Goal: Task Accomplishment & Management: Use online tool/utility

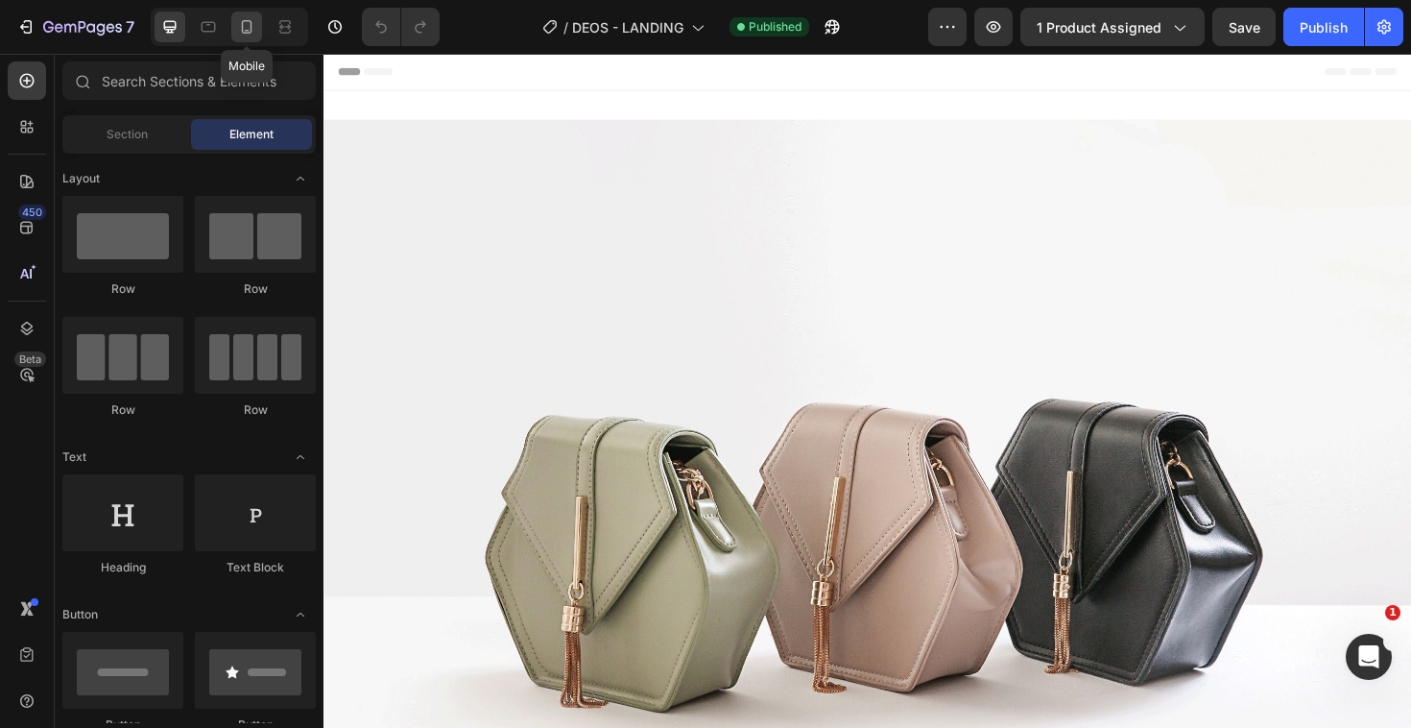
click at [246, 28] on icon at bounding box center [246, 26] width 19 height 19
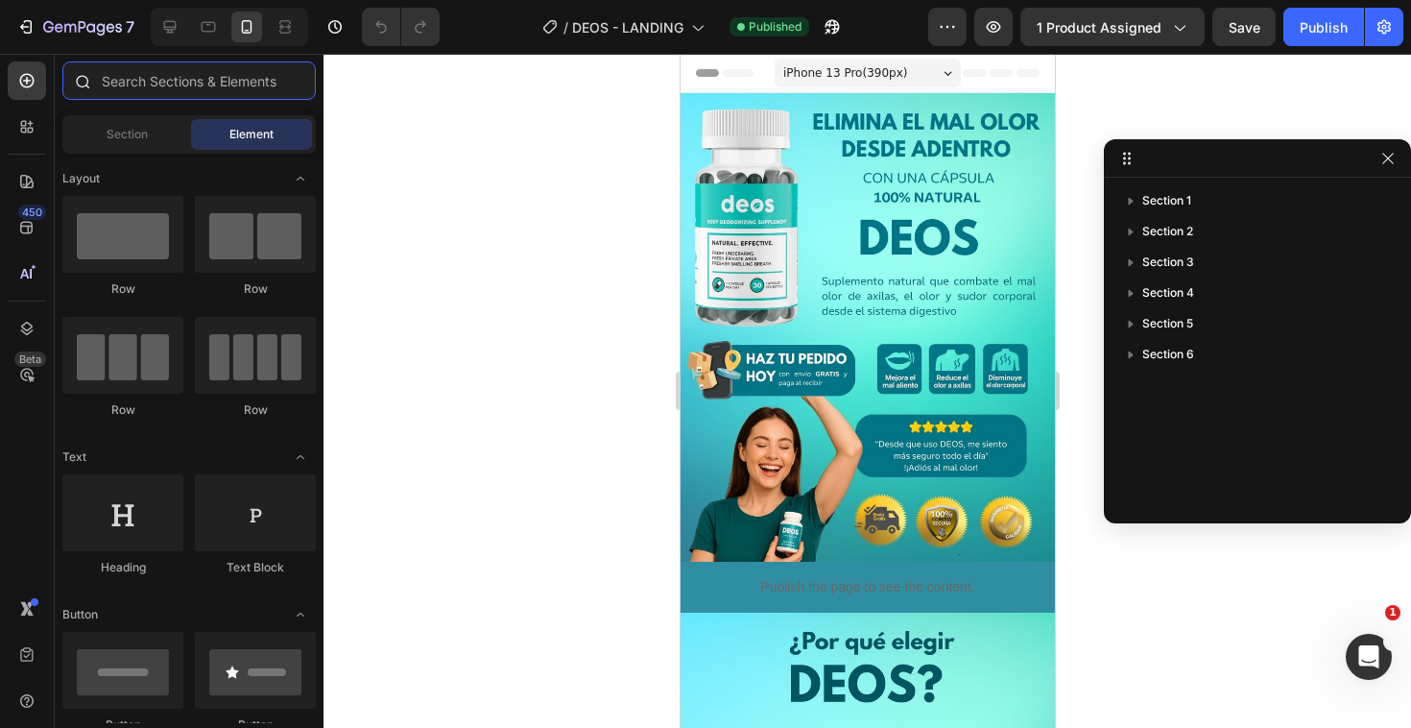
click at [131, 91] on input "text" at bounding box center [188, 80] width 253 height 38
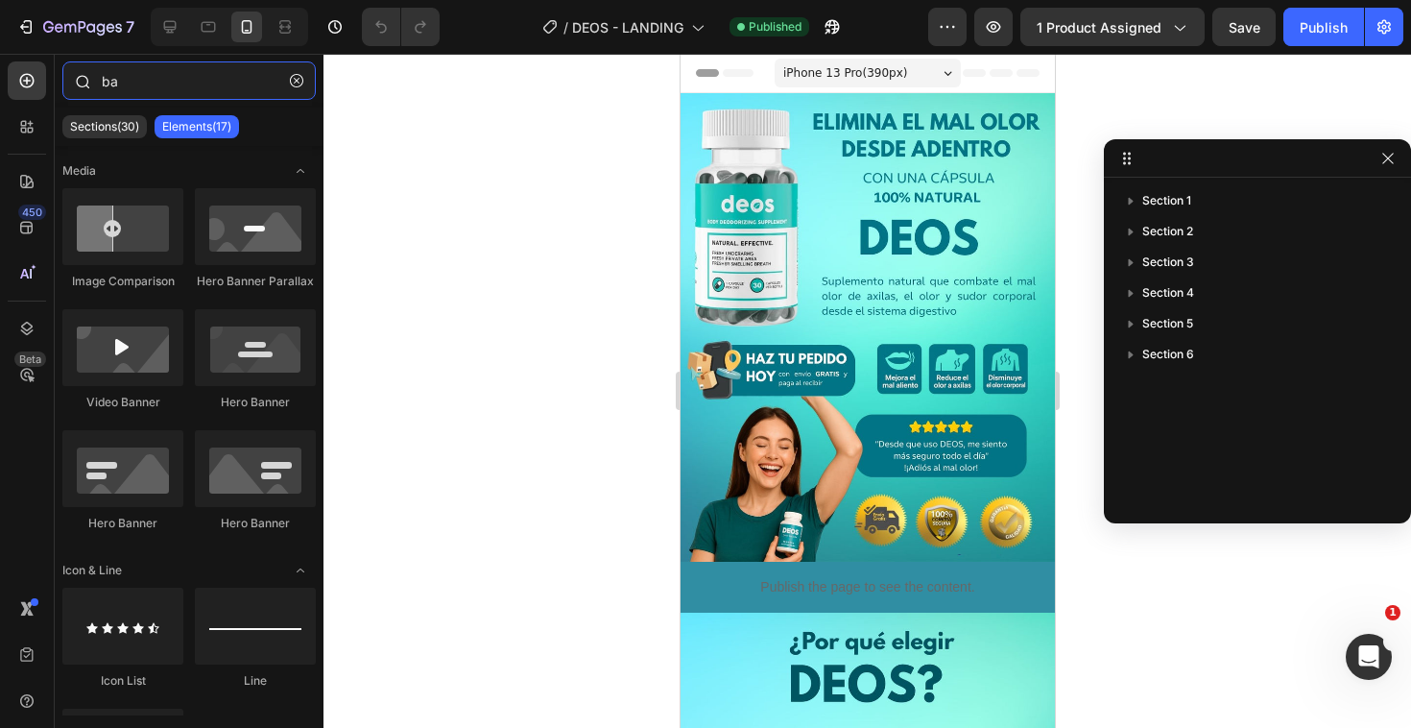
type input "b"
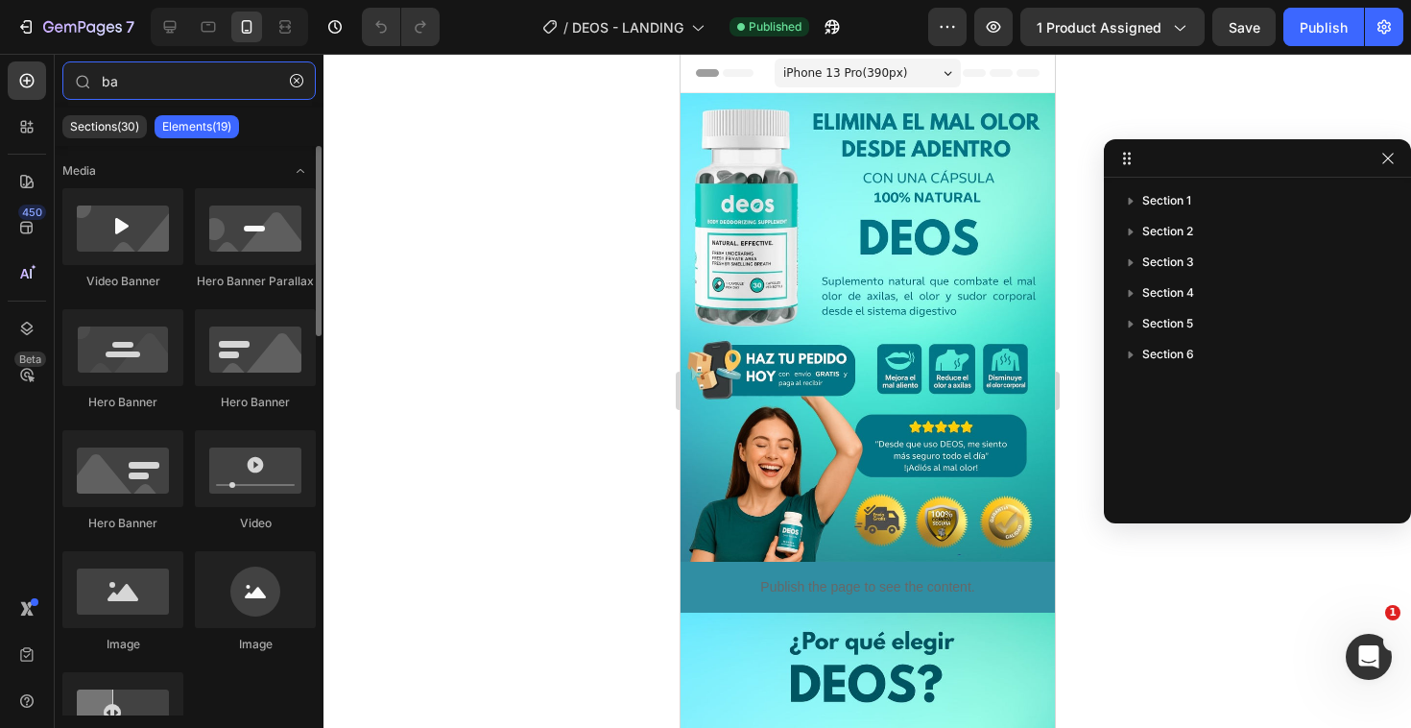
type input "b"
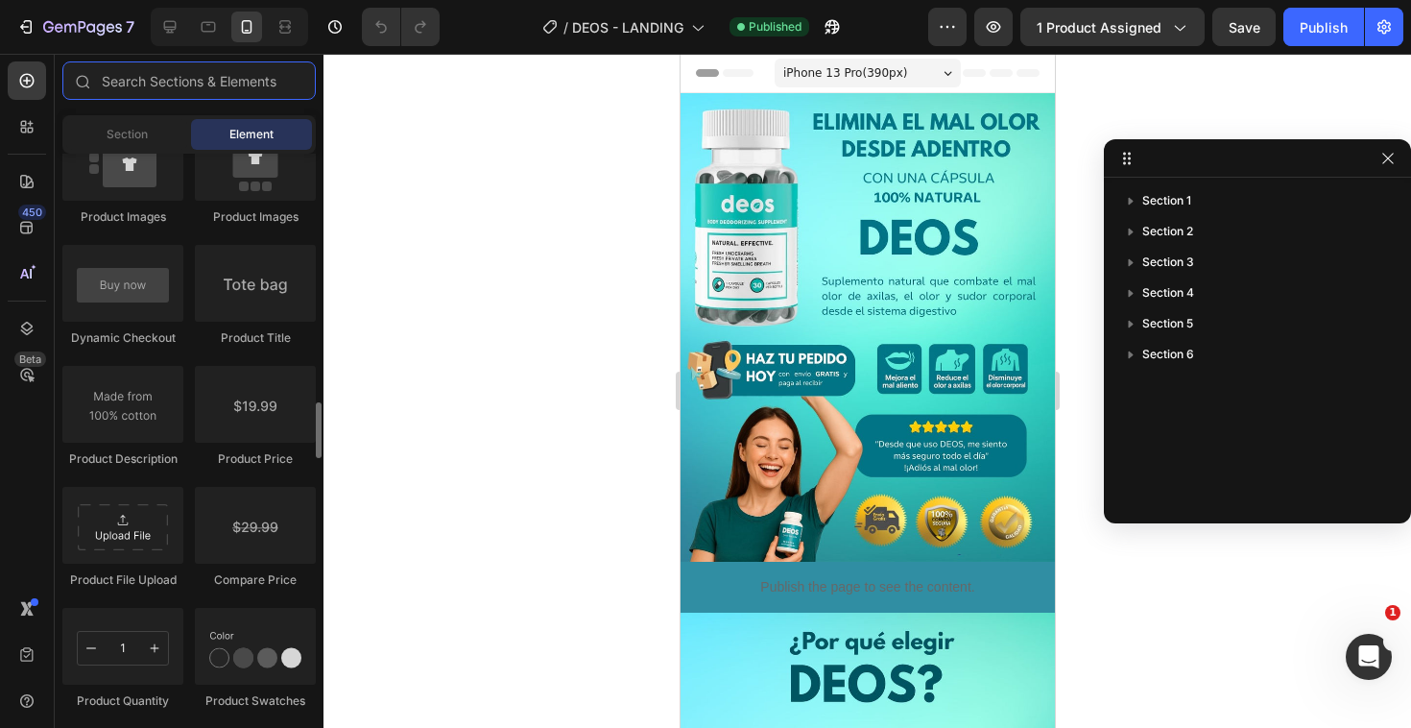
scroll to position [3045, 0]
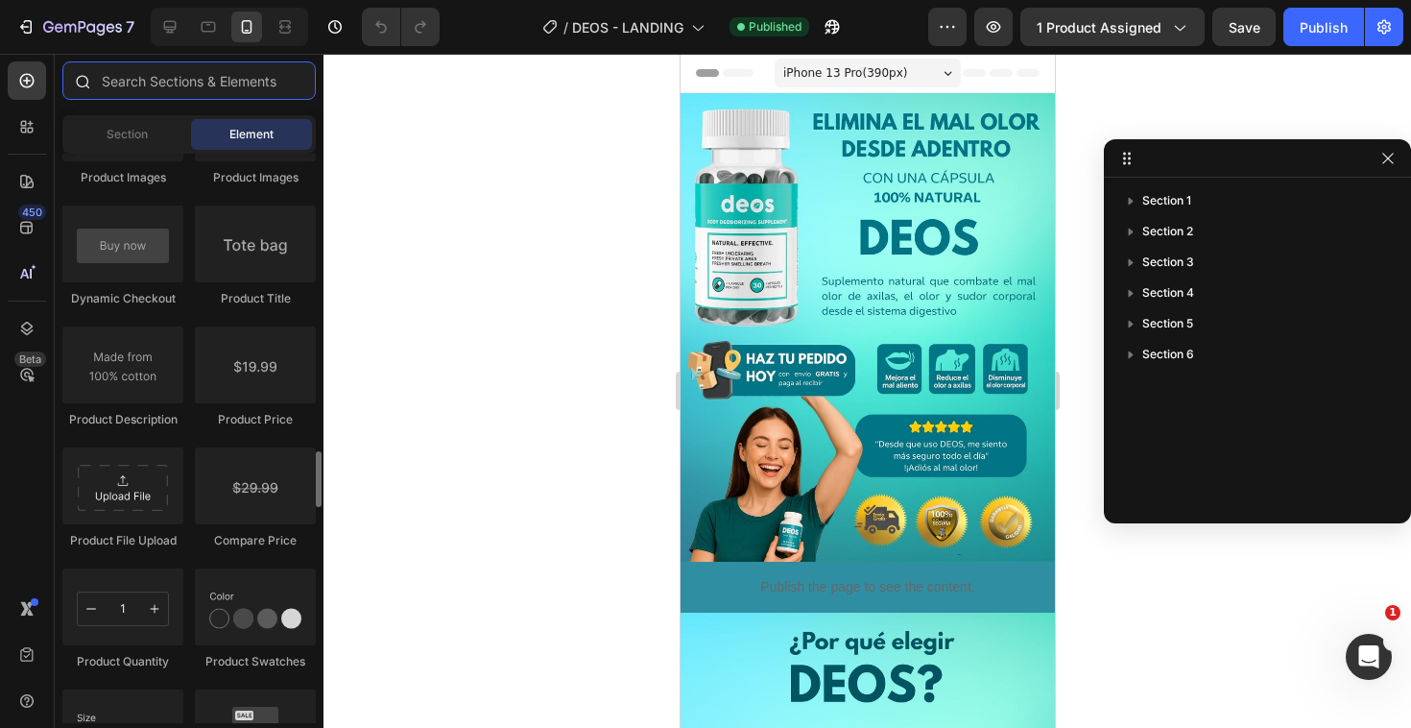
click at [141, 77] on input "text" at bounding box center [188, 80] width 253 height 38
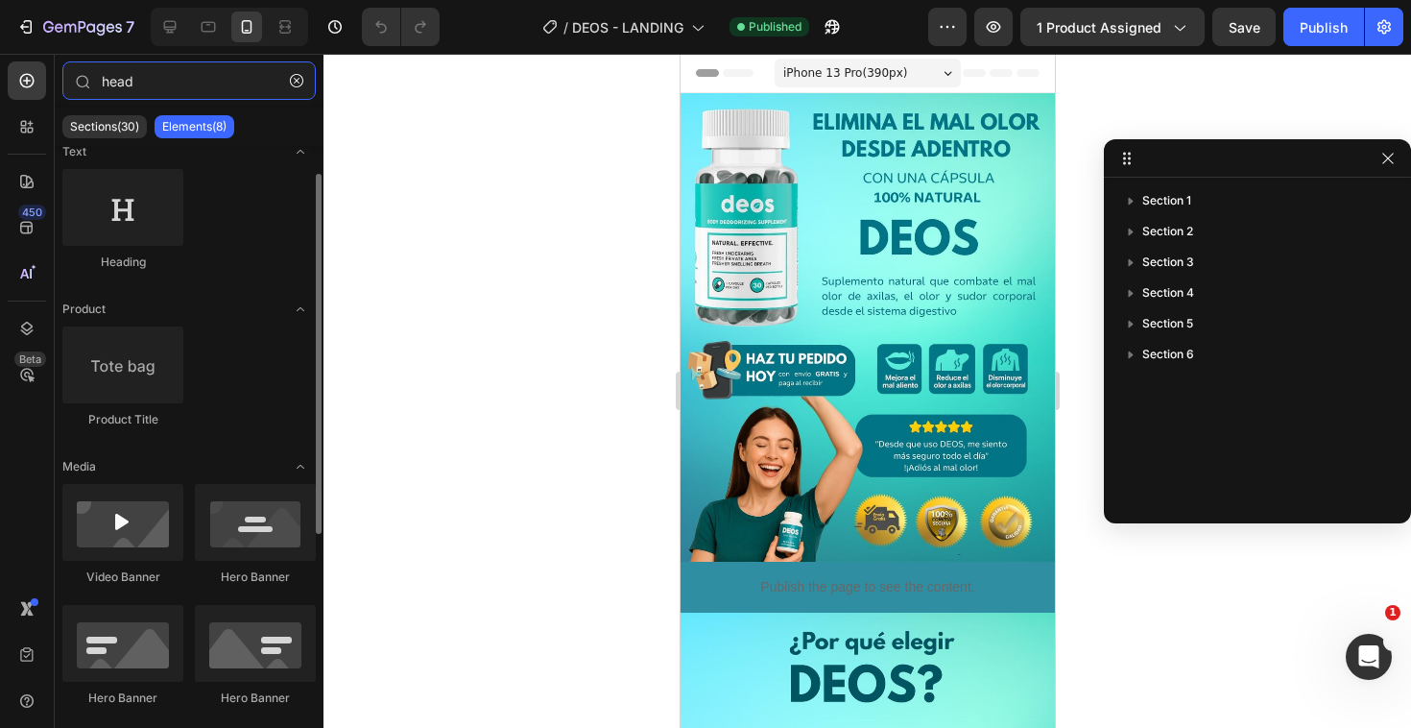
scroll to position [0, 0]
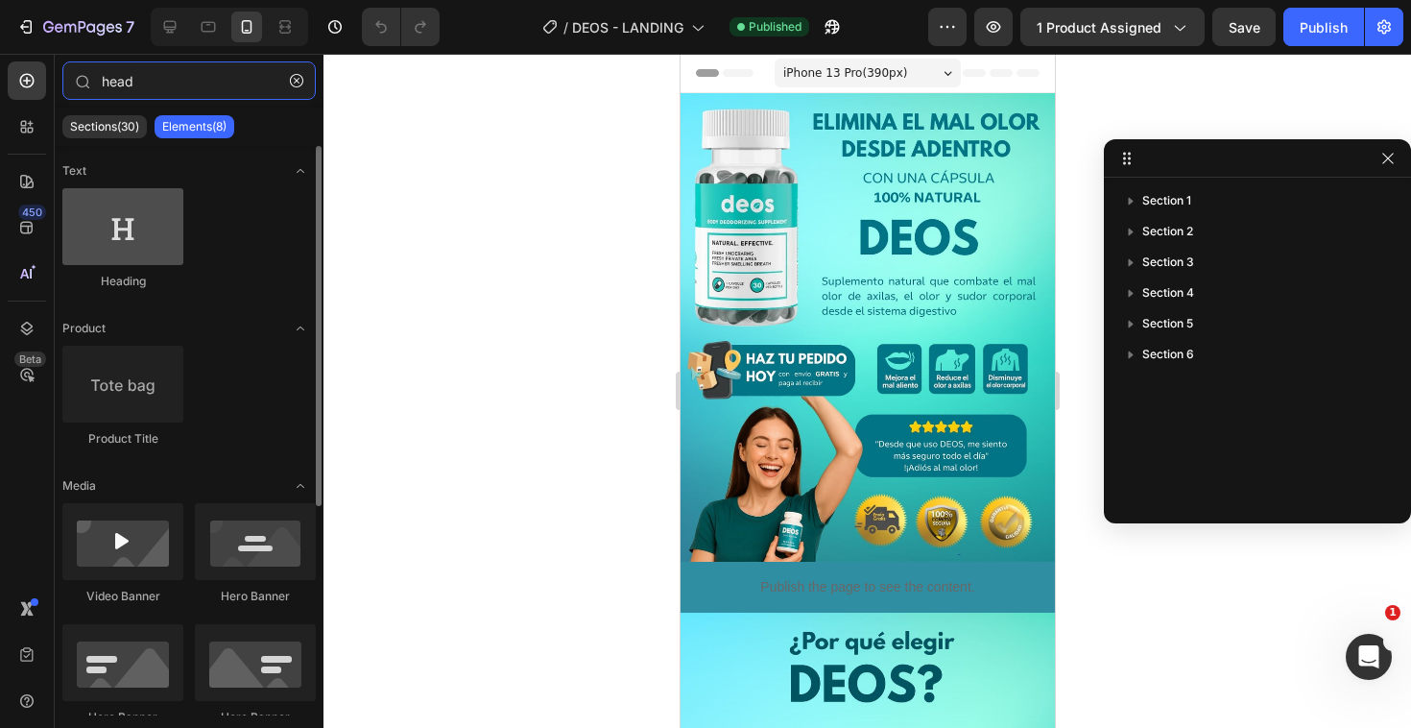
type input "head"
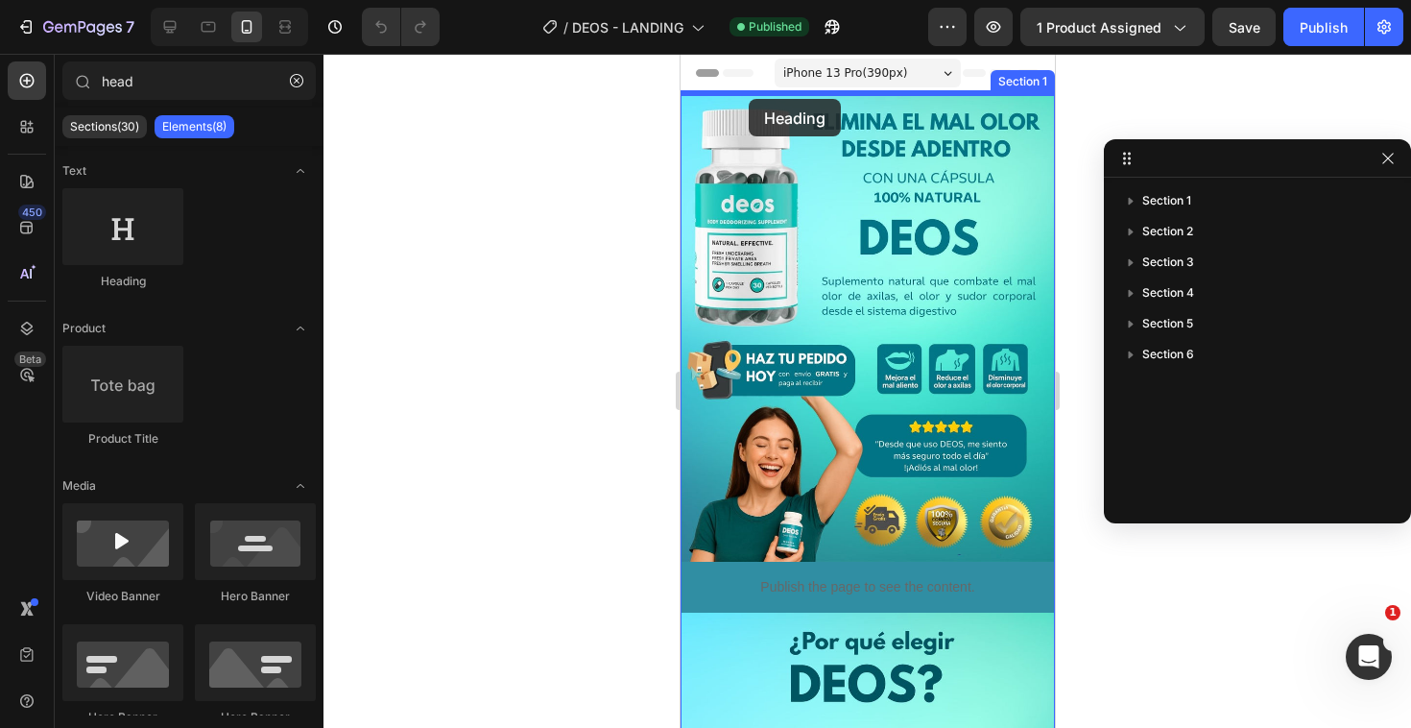
drag, startPoint x: 826, startPoint y: 294, endPoint x: 748, endPoint y: 99, distance: 209.8
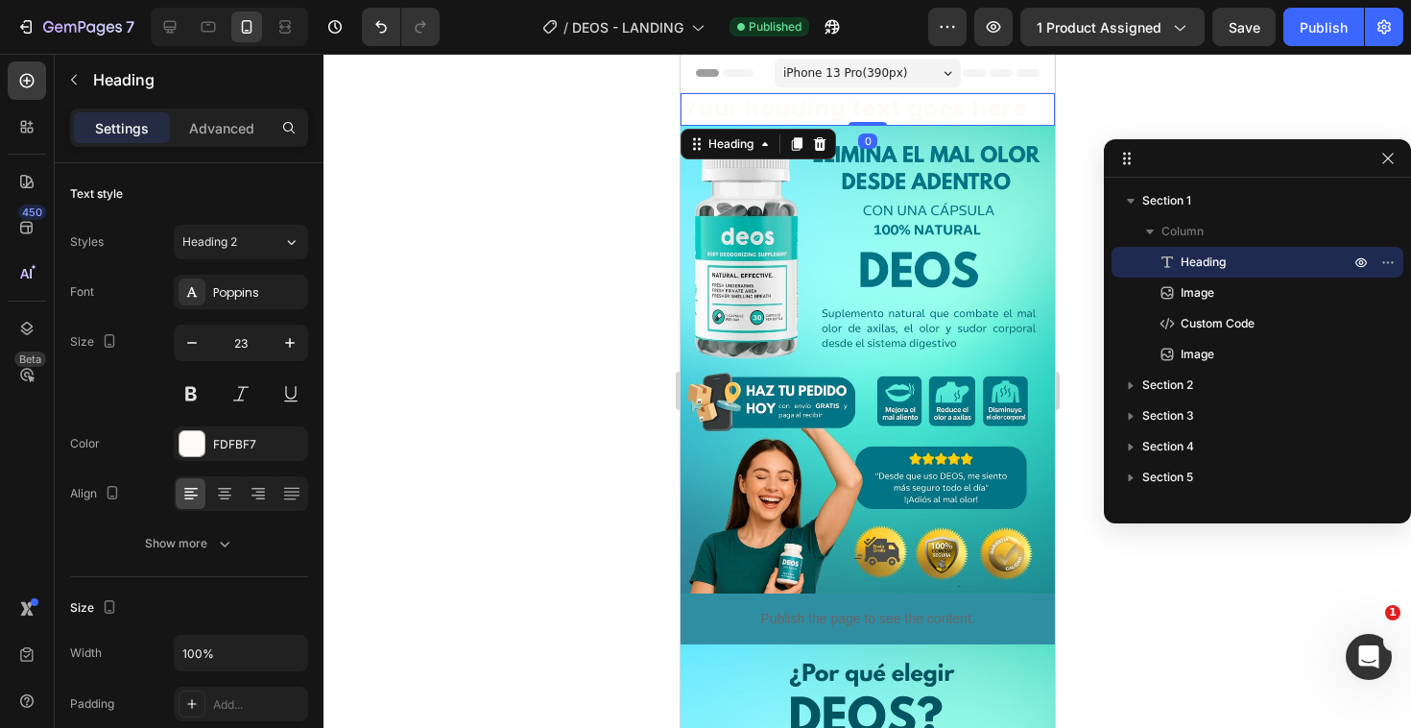
click at [801, 111] on h2 "Your heading text goes here" at bounding box center [867, 109] width 374 height 33
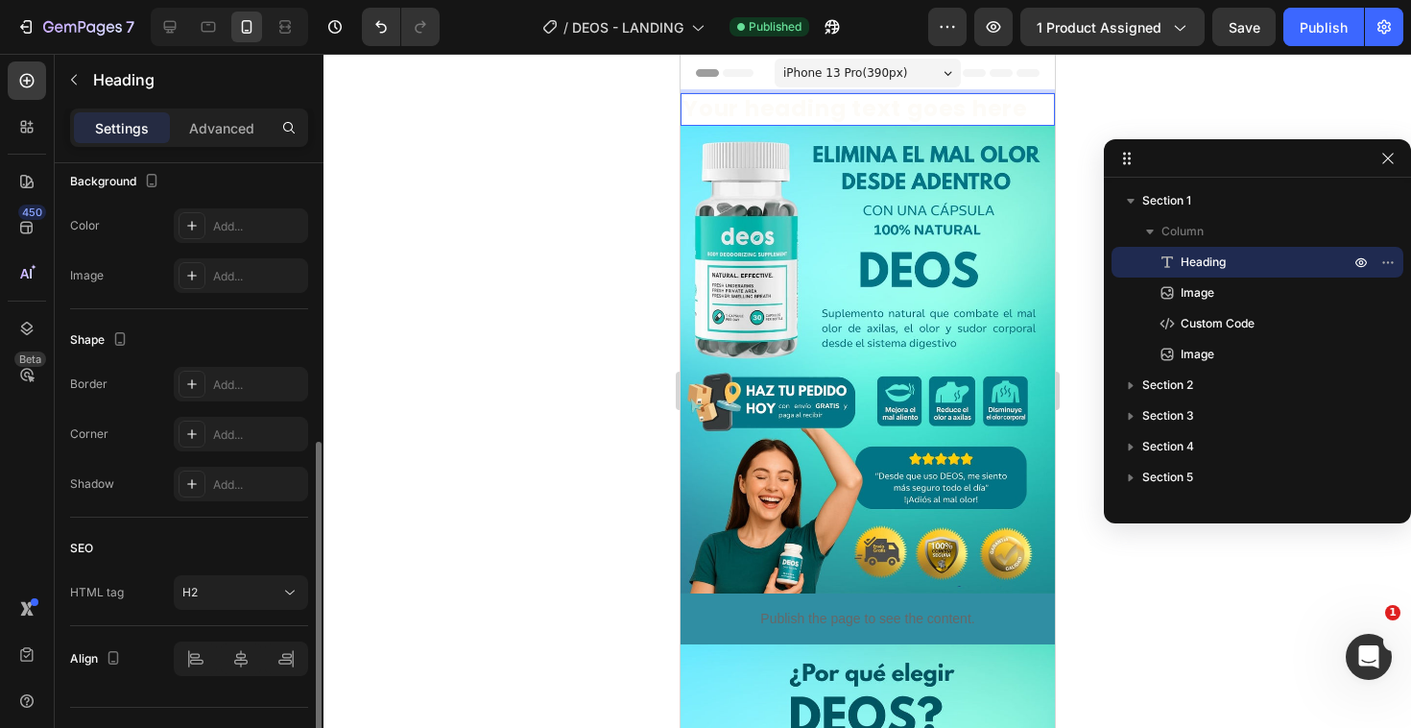
scroll to position [627, 0]
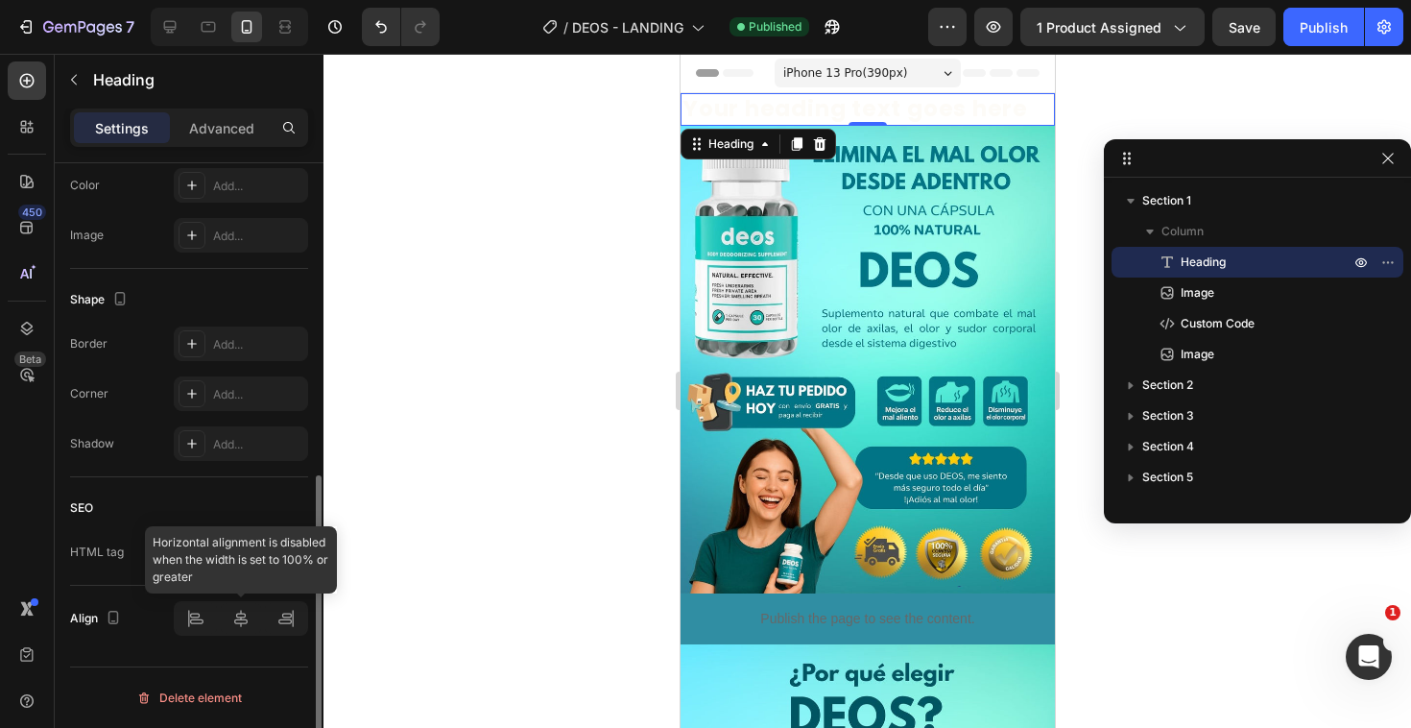
click at [237, 617] on div at bounding box center [241, 618] width 134 height 35
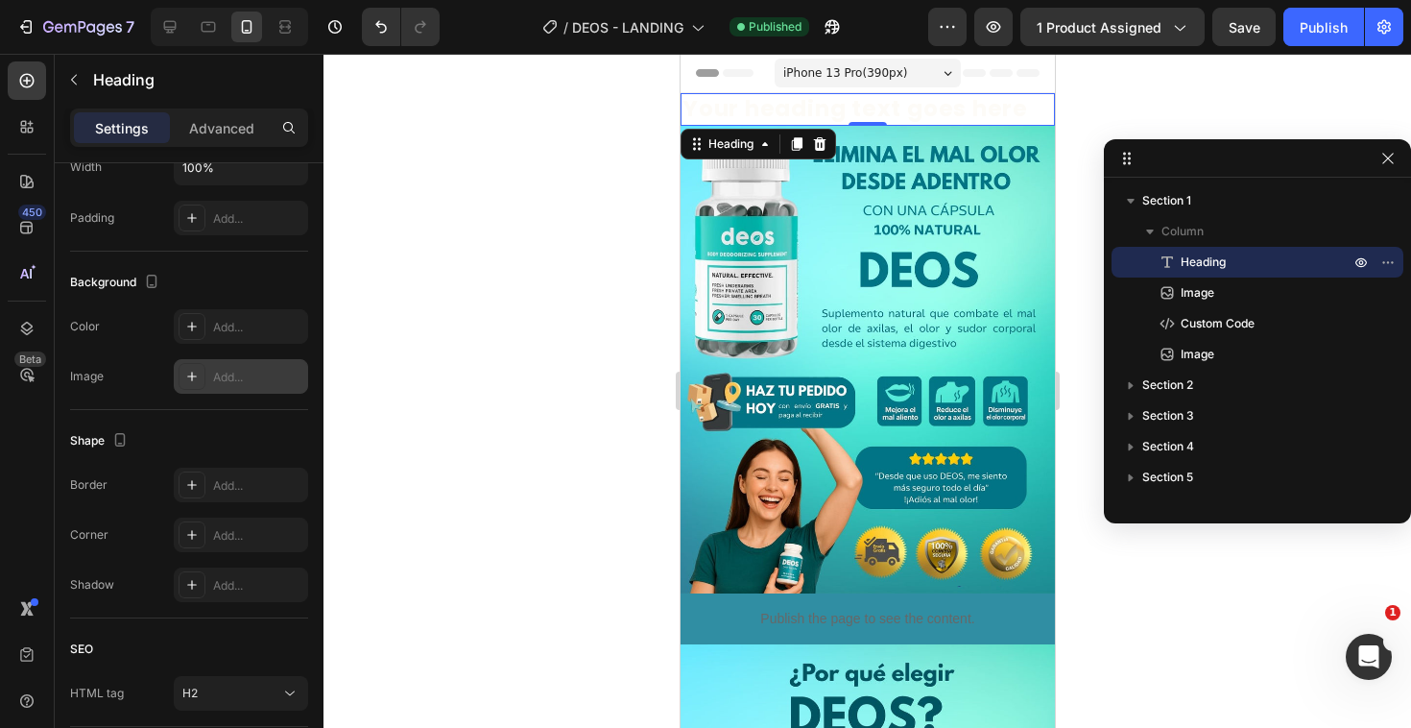
scroll to position [0, 0]
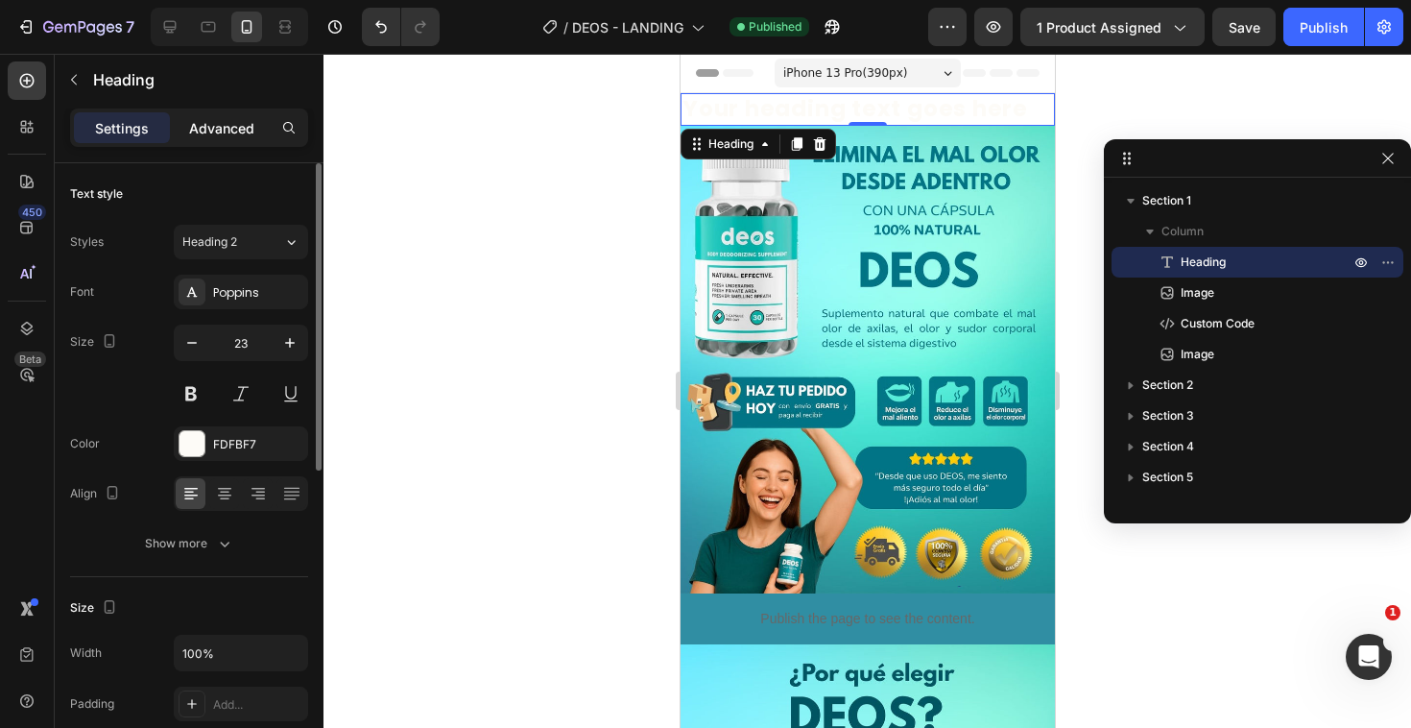
click at [207, 115] on div "Advanced" at bounding box center [222, 127] width 96 height 31
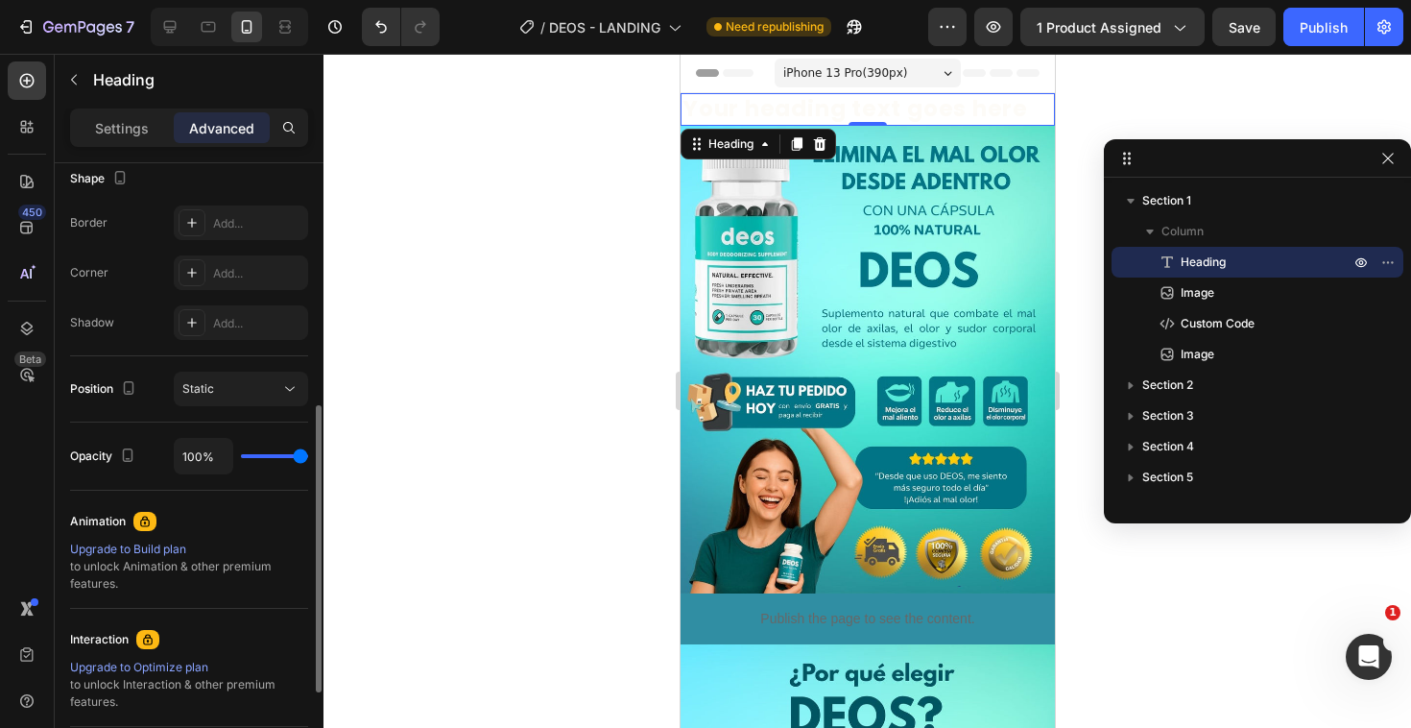
scroll to position [505, 0]
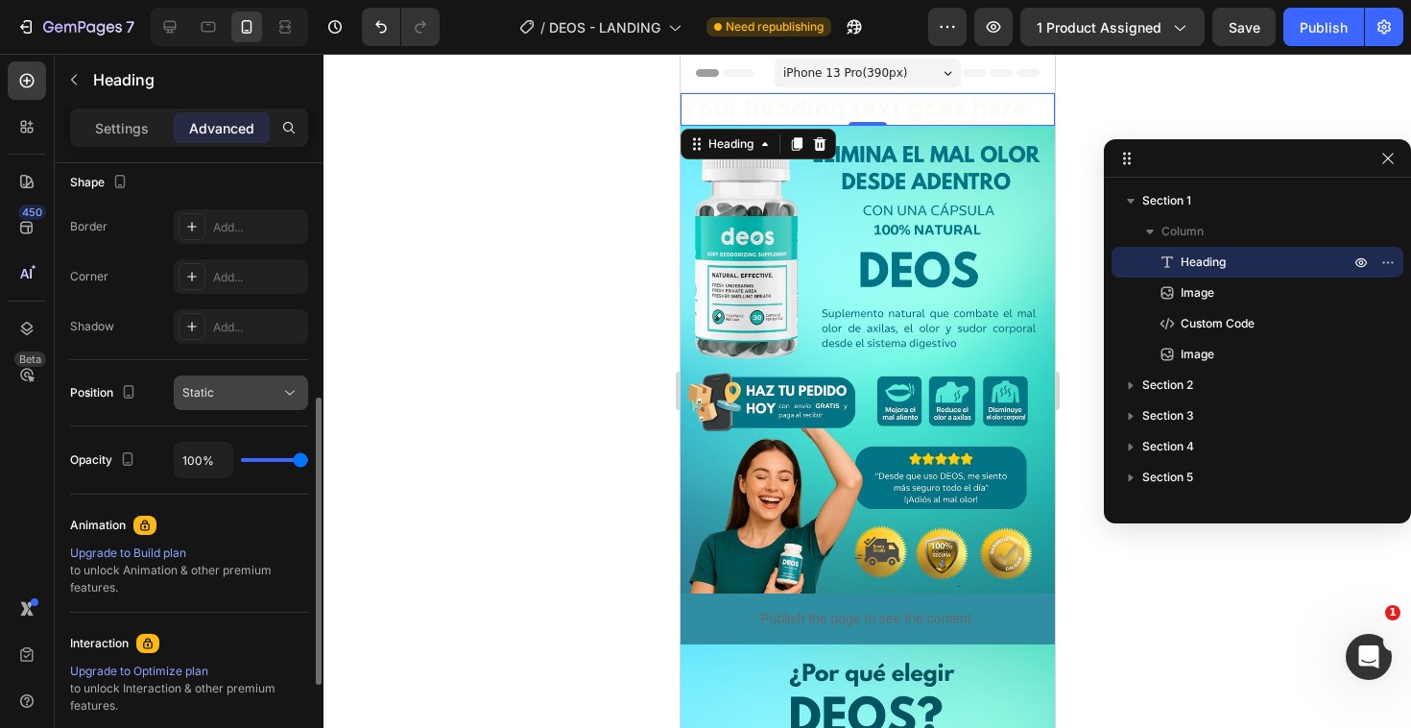
click at [248, 383] on div "Static" at bounding box center [240, 392] width 117 height 19
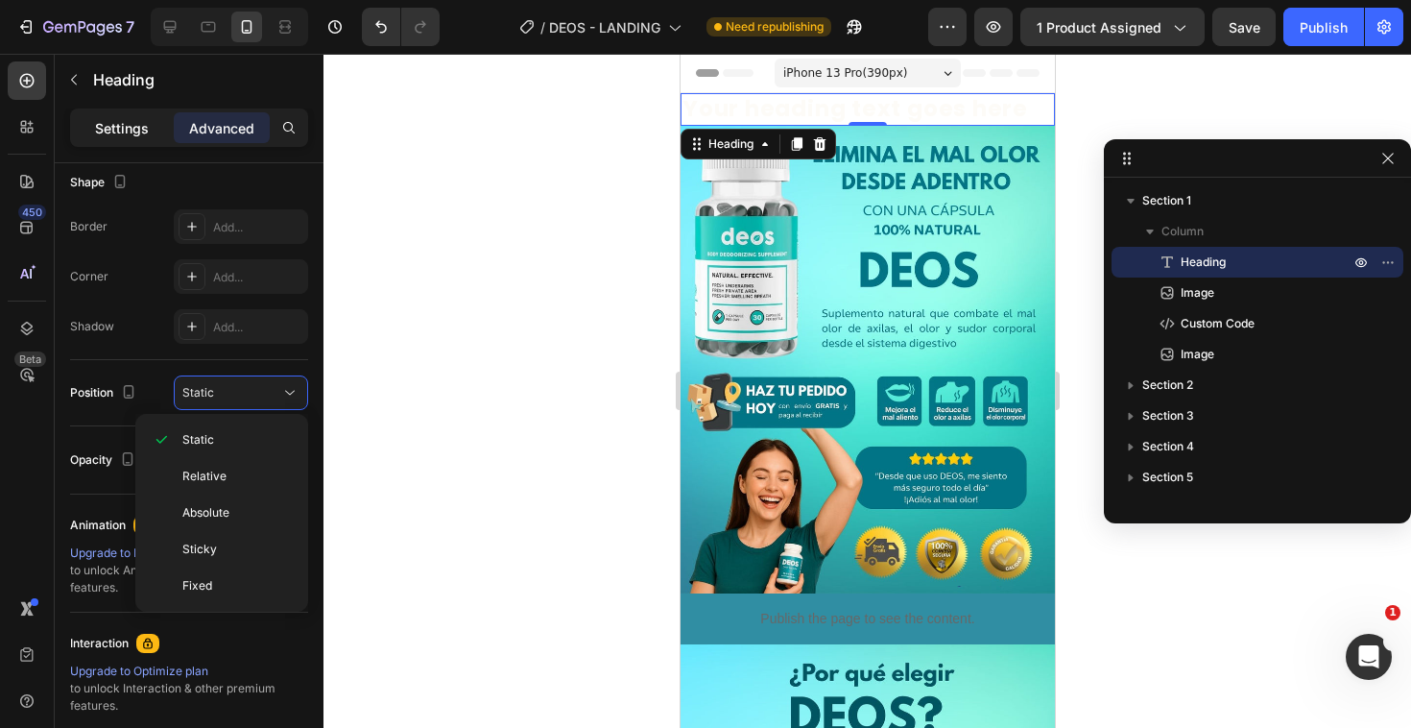
click at [117, 136] on p "Settings" at bounding box center [122, 128] width 54 height 20
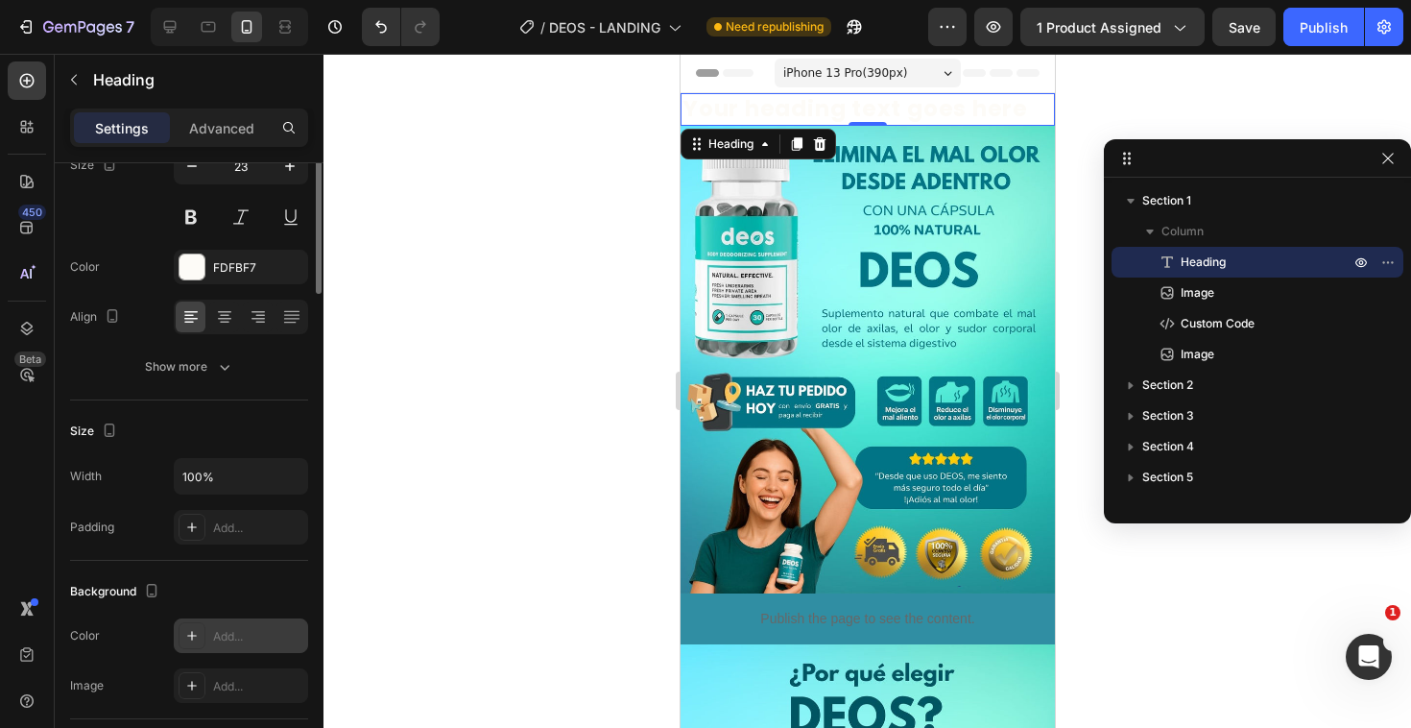
scroll to position [0, 0]
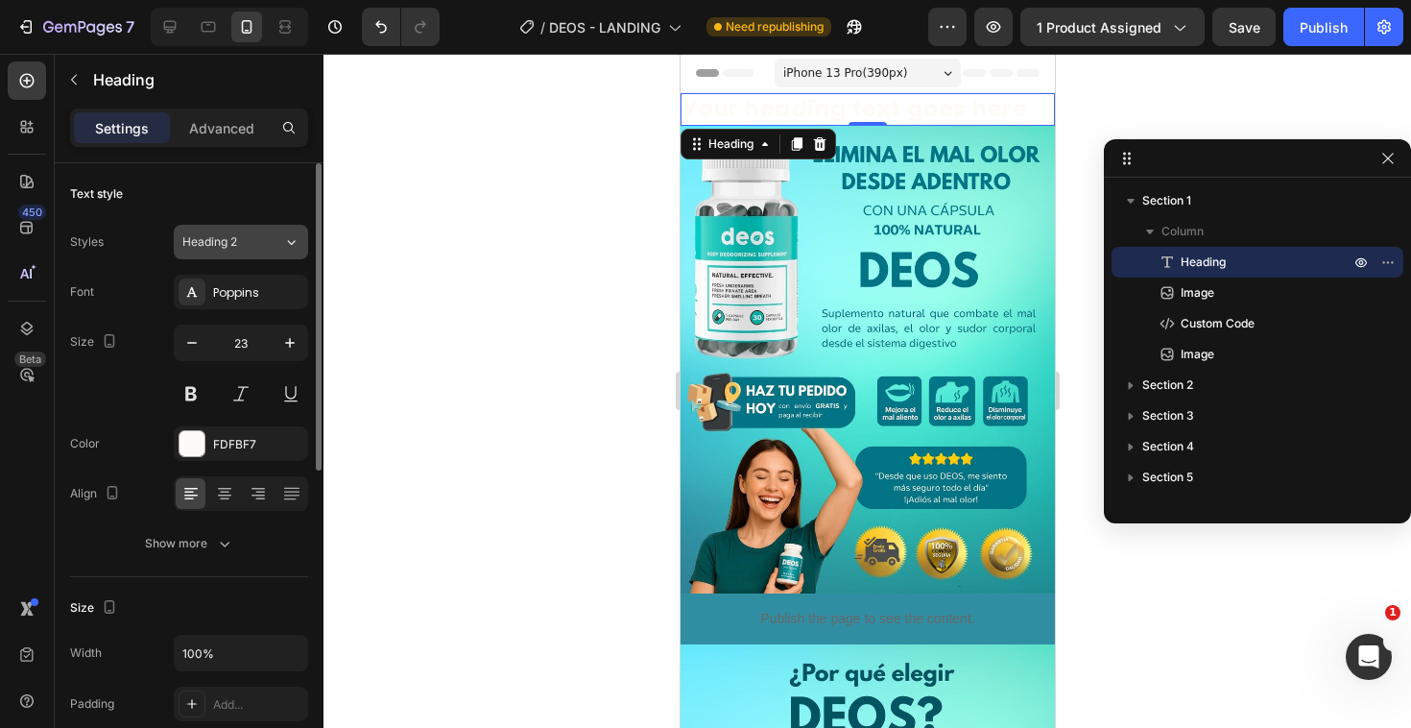
click at [234, 258] on button "Heading 2" at bounding box center [241, 242] width 134 height 35
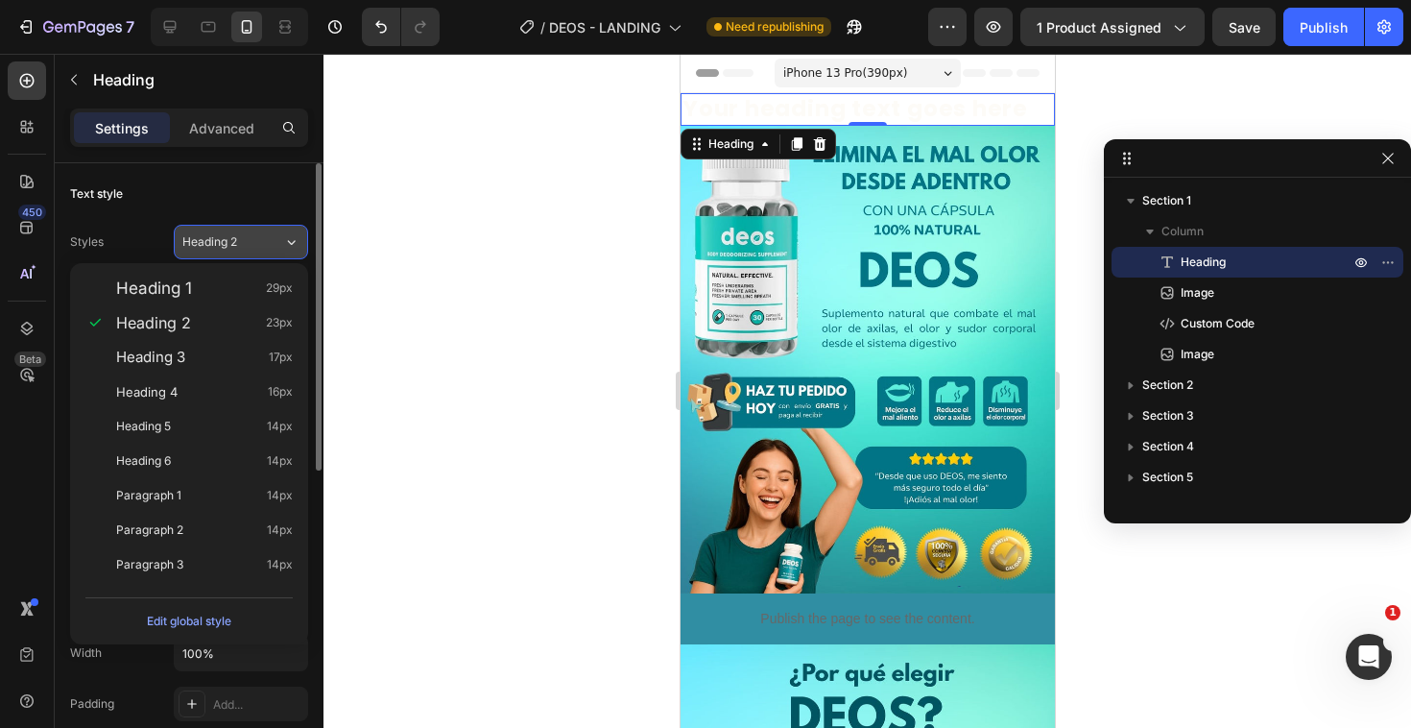
click at [234, 258] on button "Heading 2" at bounding box center [241, 242] width 134 height 35
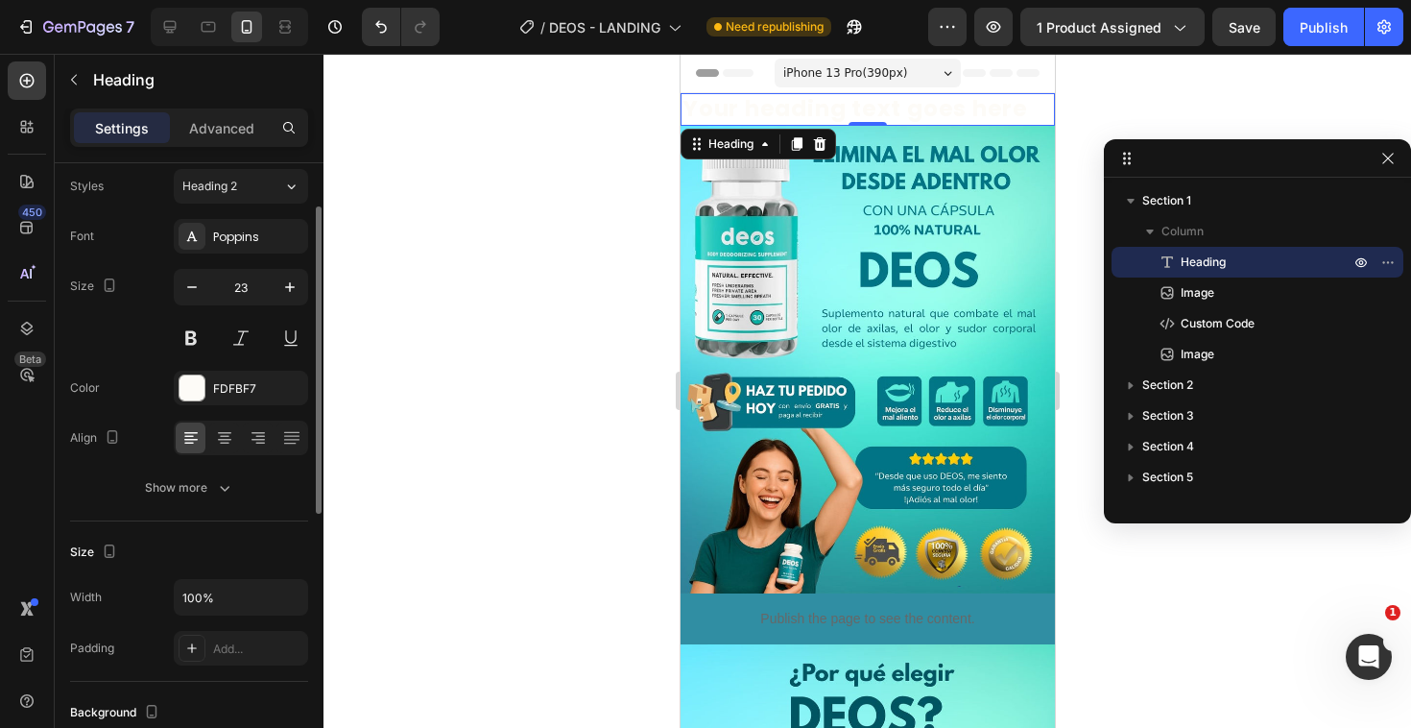
scroll to position [71, 0]
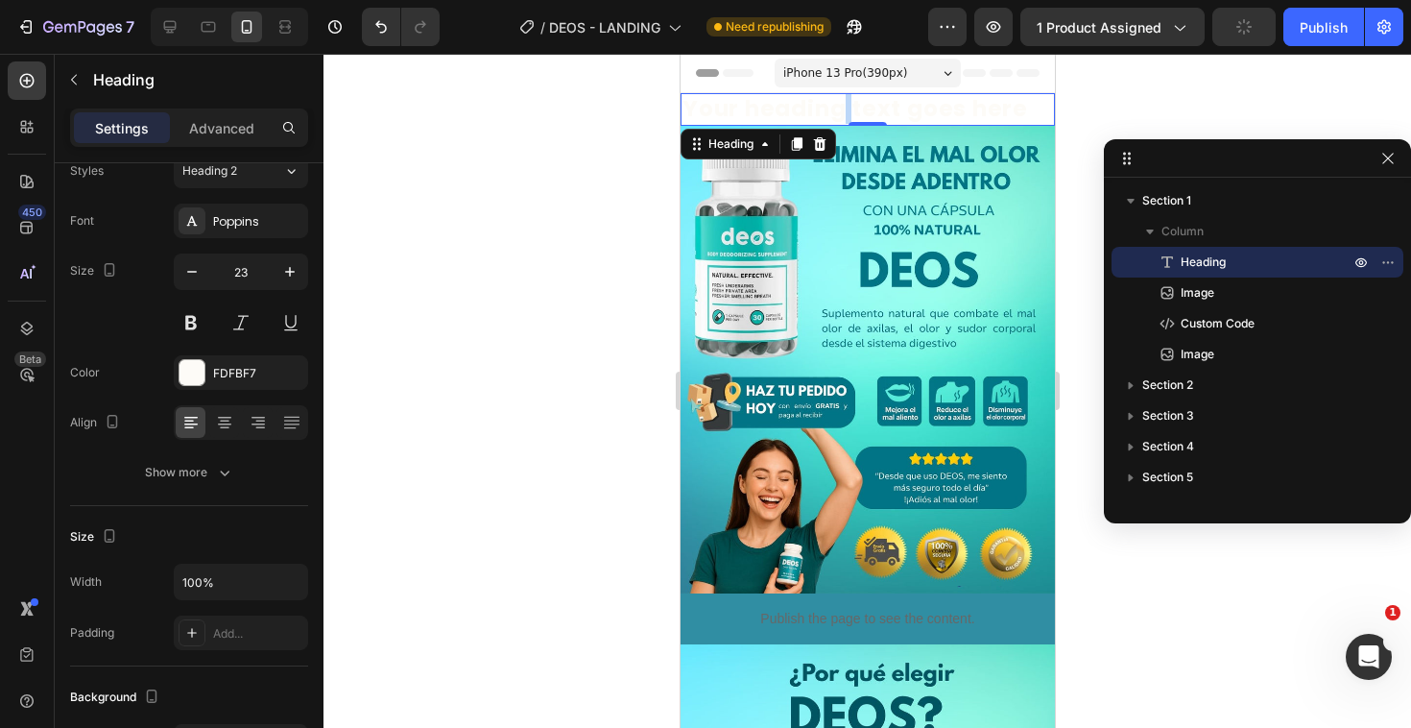
click at [839, 113] on p "Your heading text goes here" at bounding box center [867, 109] width 371 height 29
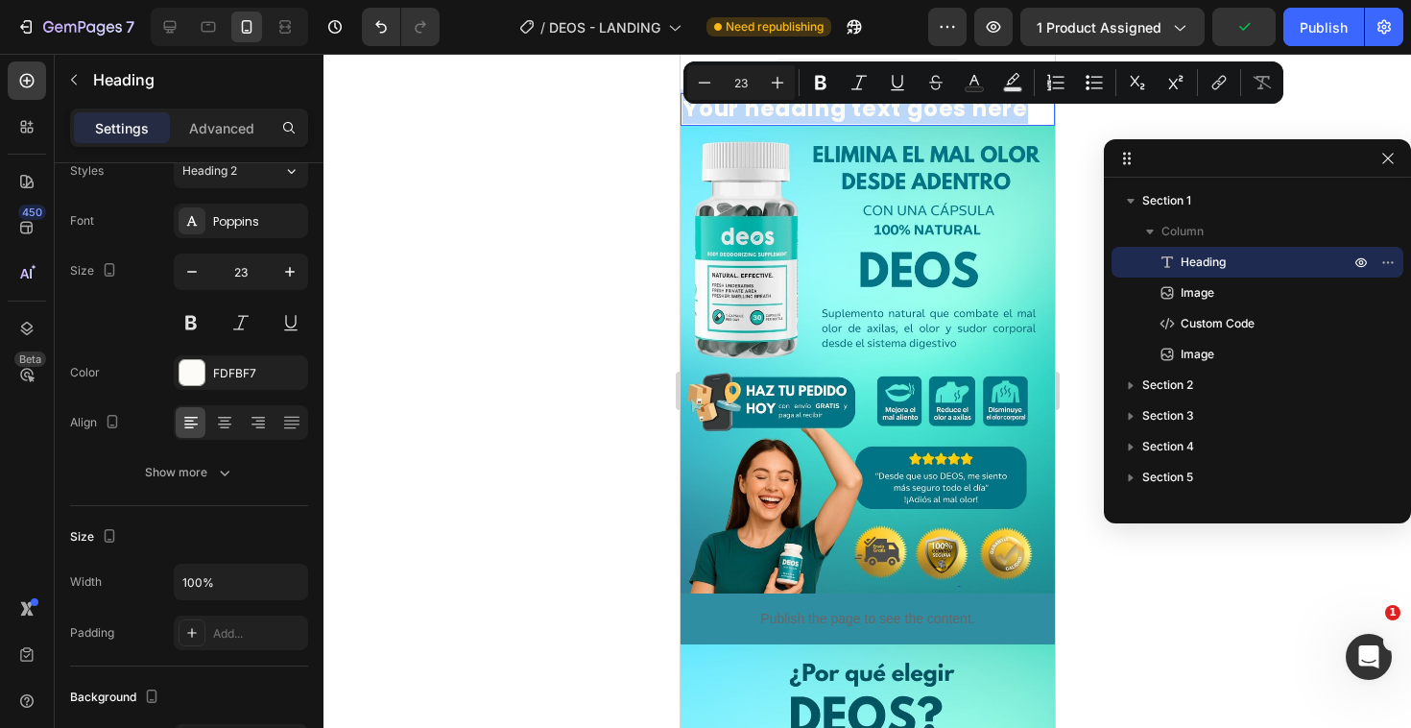
click at [839, 113] on p "Your heading text goes here" at bounding box center [867, 109] width 371 height 29
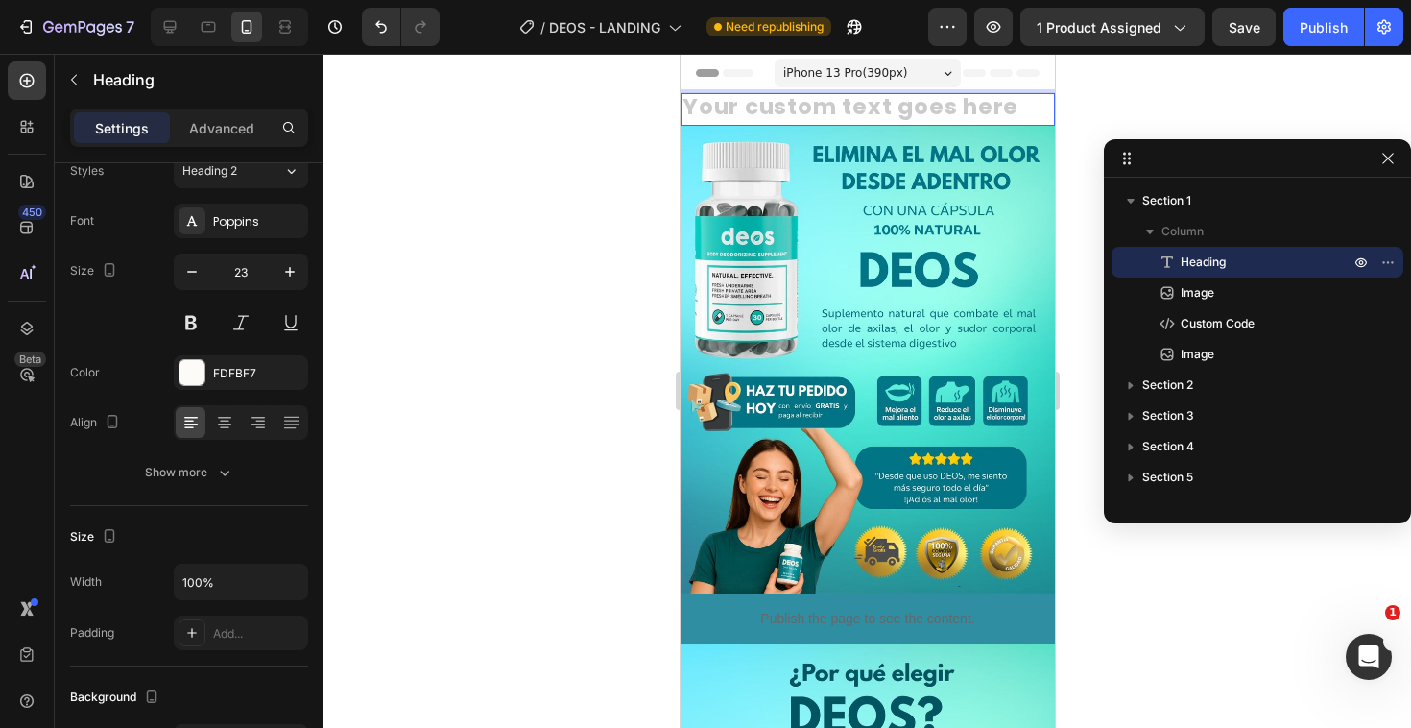
click at [847, 113] on h2 "Rich Text Editor. Editing area: main" at bounding box center [867, 109] width 374 height 33
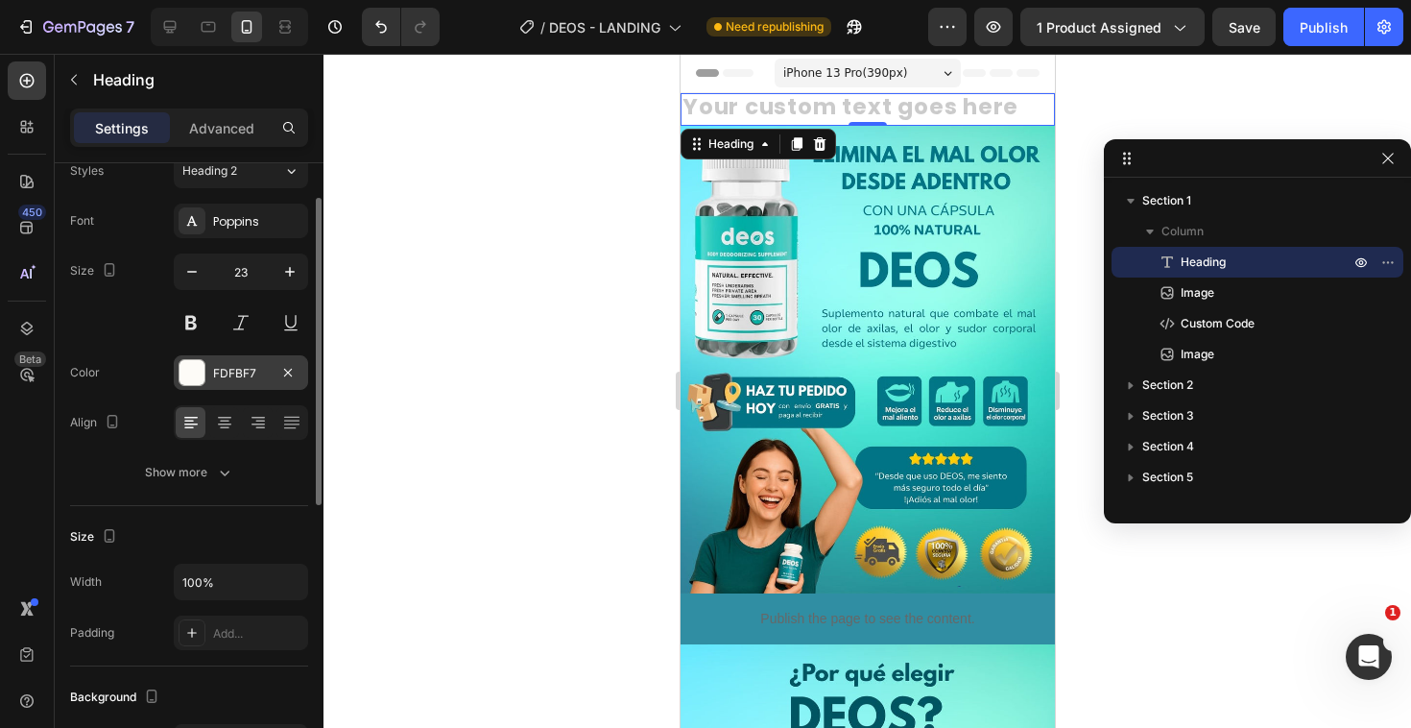
click at [186, 379] on div at bounding box center [192, 372] width 25 height 25
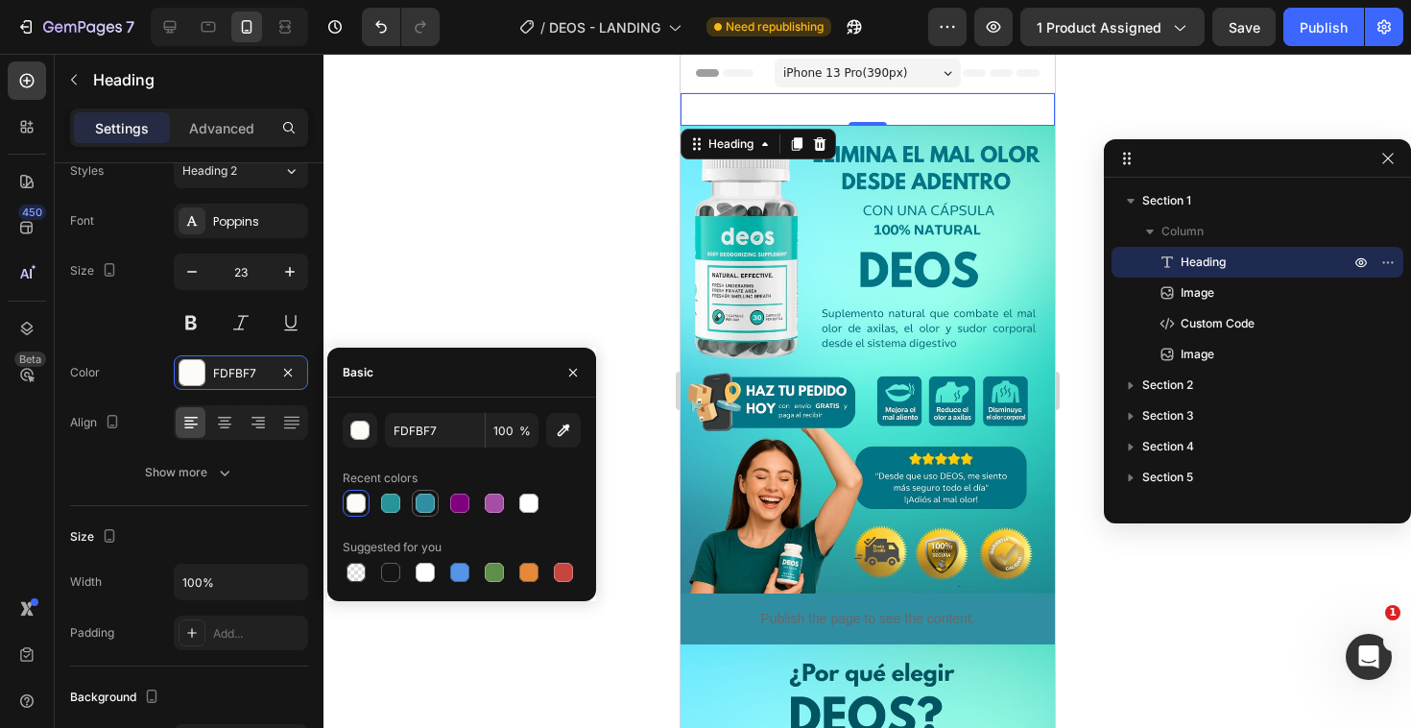
click at [423, 515] on div at bounding box center [425, 503] width 27 height 27
type input "308EA3"
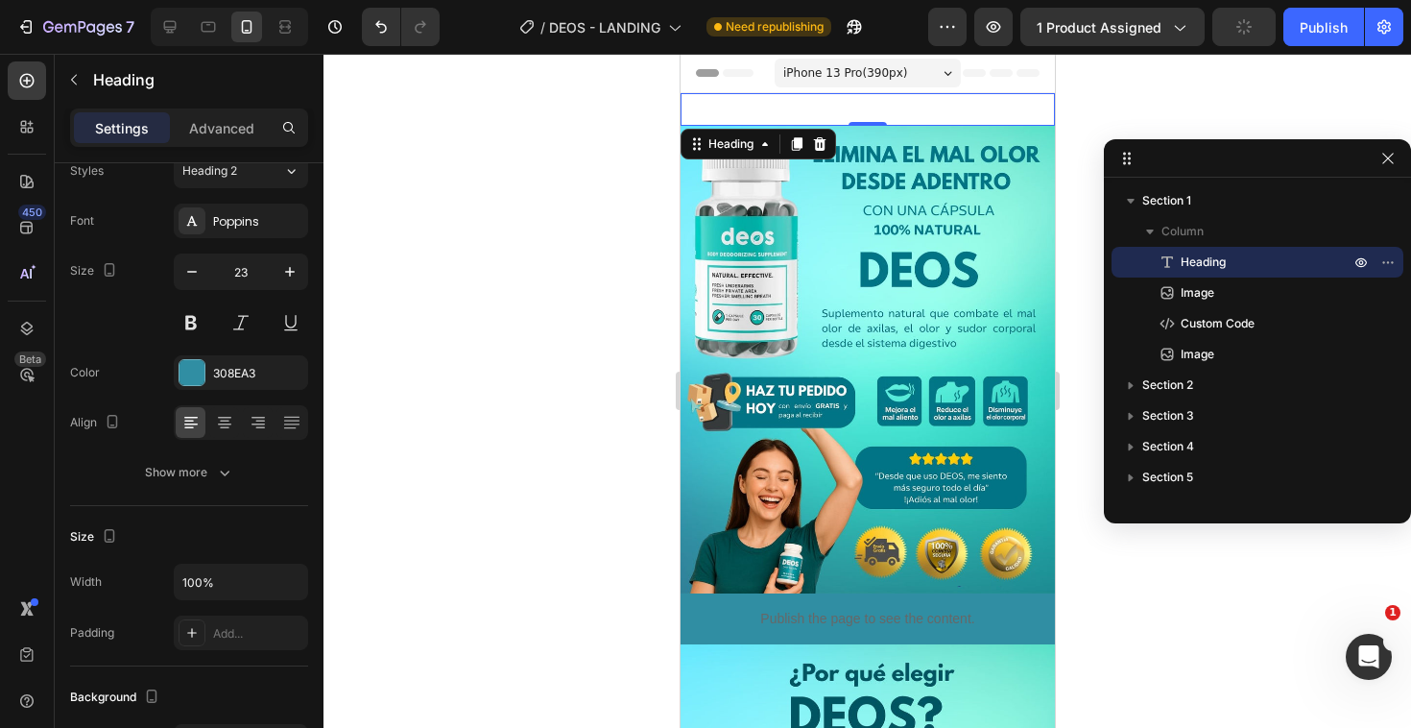
click at [827, 96] on h2 "Rich Text Editor. Editing area: main" at bounding box center [867, 109] width 374 height 33
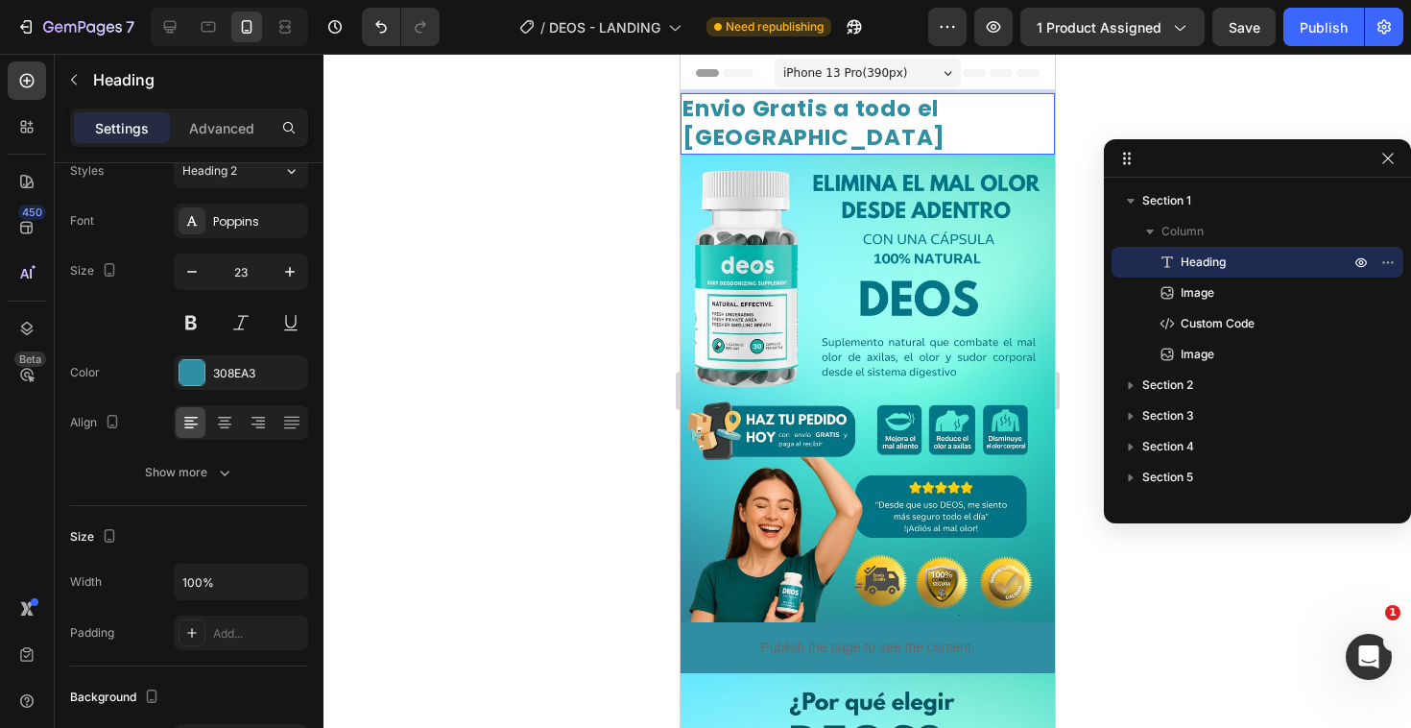
click at [689, 109] on p "Envio Gratis a todo el [GEOGRAPHIC_DATA]" at bounding box center [867, 124] width 371 height 58
click at [999, 100] on p "Envio Gratis a todo el [GEOGRAPHIC_DATA]" at bounding box center [867, 124] width 371 height 58
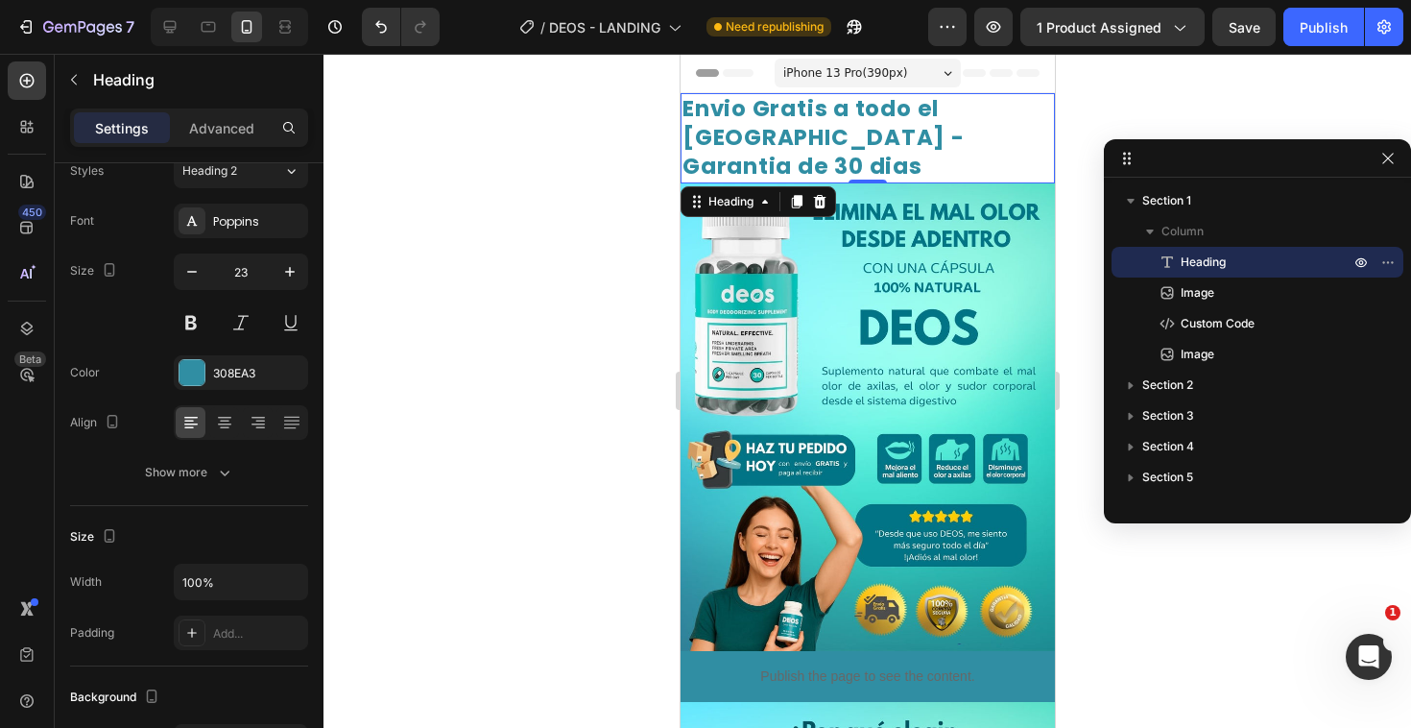
click at [1076, 122] on div at bounding box center [867, 391] width 1088 height 674
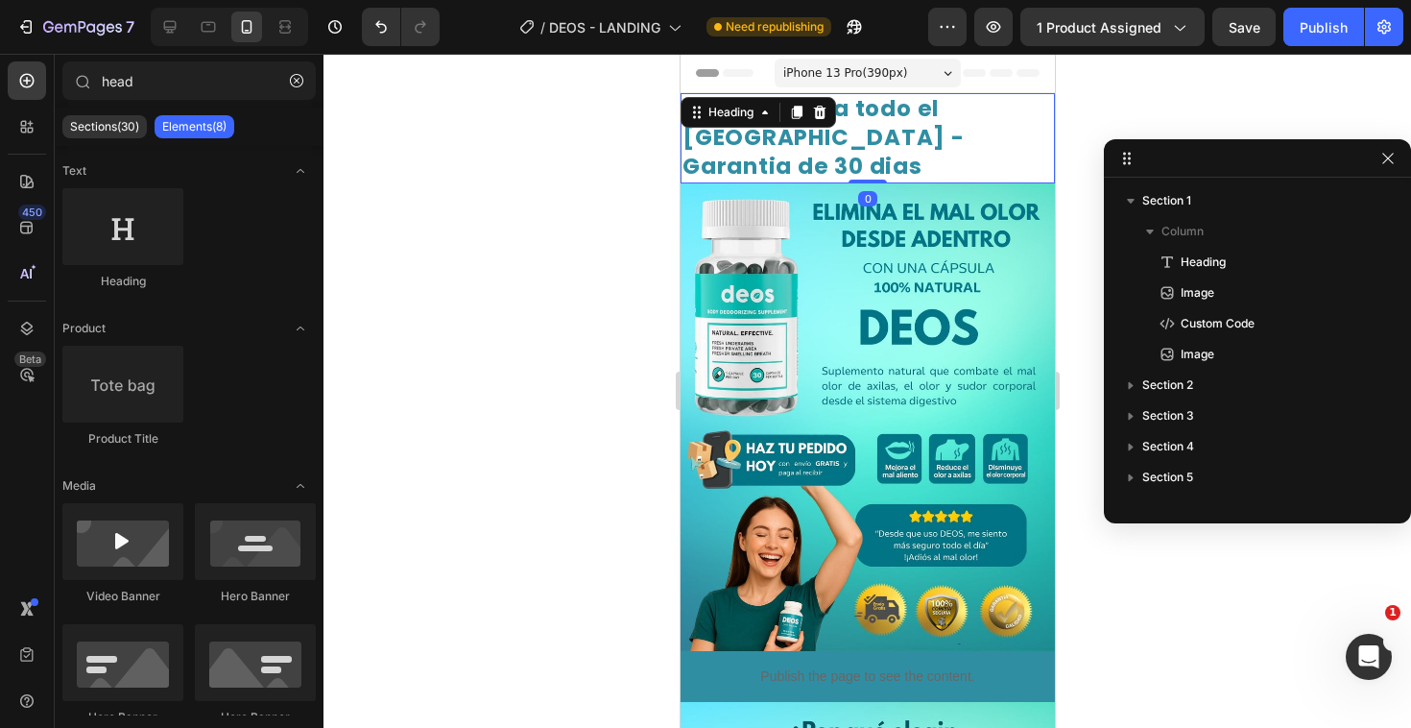
click at [988, 117] on p "Envio Gratis a todo el [GEOGRAPHIC_DATA] - Garantia de 30 dias" at bounding box center [867, 138] width 371 height 86
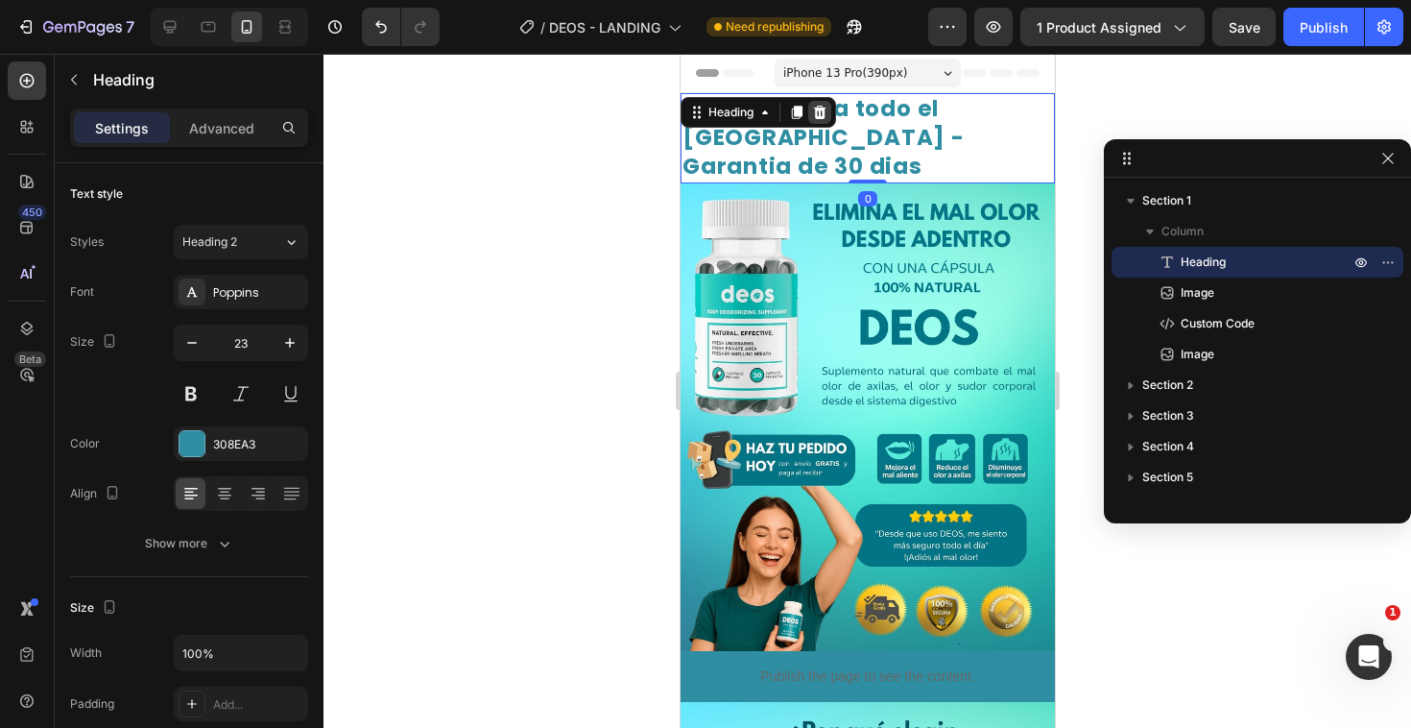
click at [816, 110] on icon at bounding box center [819, 112] width 12 height 13
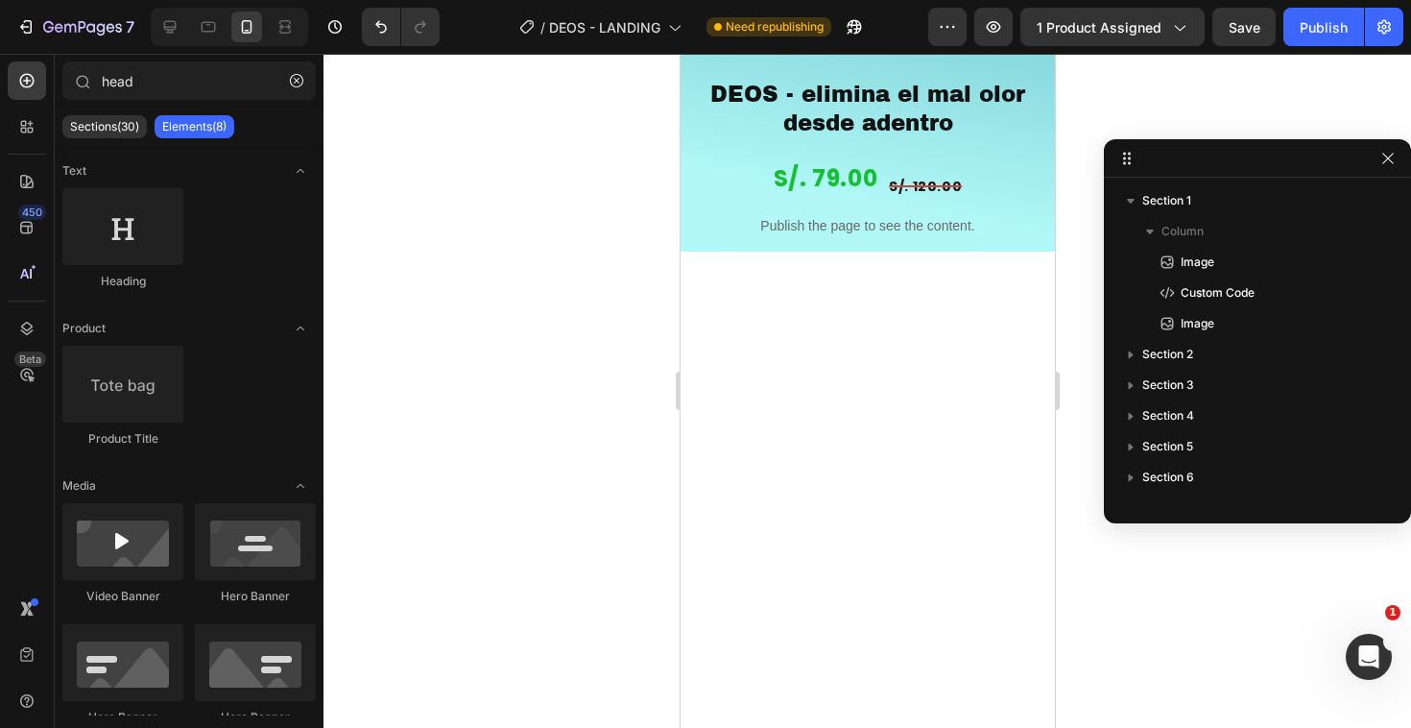
scroll to position [0, 0]
